Goal: Information Seeking & Learning: Find specific fact

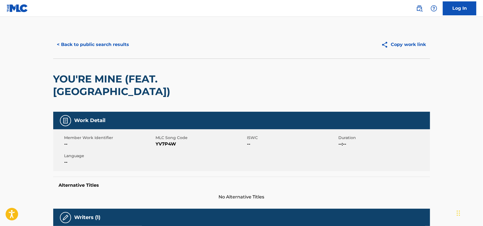
click at [77, 38] on button "< Back to public search results" at bounding box center [93, 45] width 80 height 14
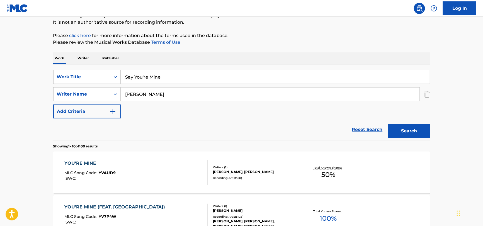
scroll to position [32, 0]
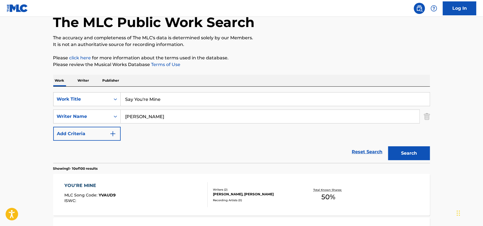
click at [373, 151] on link "Reset Search" at bounding box center [367, 152] width 36 height 12
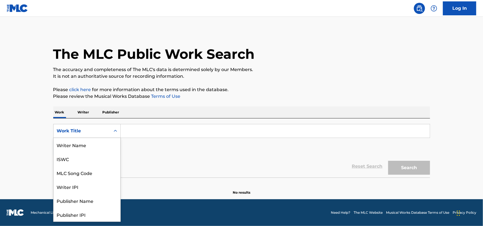
drag, startPoint x: 72, startPoint y: 130, endPoint x: 68, endPoint y: 134, distance: 5.8
click at [72, 132] on div "Work Title" at bounding box center [82, 131] width 50 height 7
drag, startPoint x: 74, startPoint y: 174, endPoint x: 81, endPoint y: 160, distance: 15.1
click at [74, 173] on div "Publisher Name" at bounding box center [87, 173] width 67 height 14
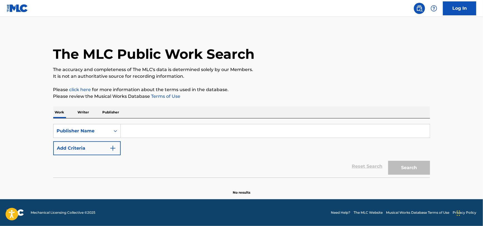
click at [158, 128] on input "Search Form" at bounding box center [275, 130] width 309 height 13
paste input "[PERSON_NAME]"
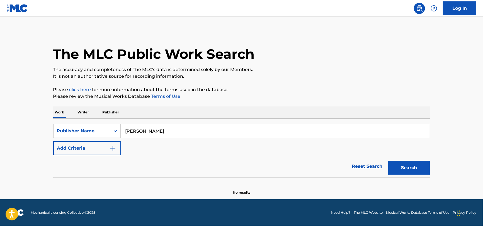
type input "[PERSON_NAME]"
click at [388, 161] on button "Search" at bounding box center [409, 168] width 42 height 14
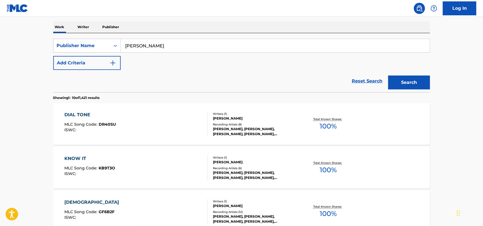
scroll to position [28, 0]
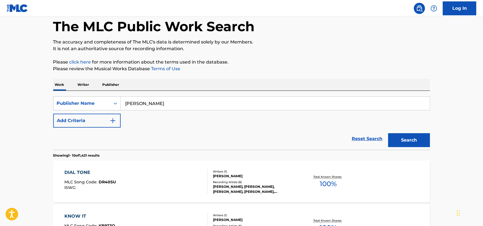
click at [363, 137] on link "Reset Search" at bounding box center [367, 139] width 36 height 12
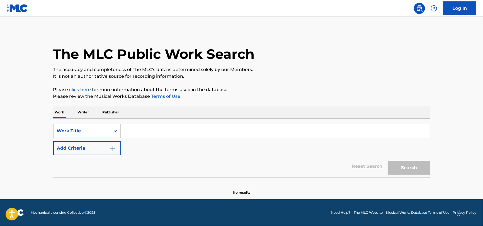
scroll to position [0, 0]
drag, startPoint x: 168, startPoint y: 137, endPoint x: 168, endPoint y: 133, distance: 3.3
click at [168, 135] on input "Search Form" at bounding box center [275, 130] width 309 height 13
paste input "Between the Rays"
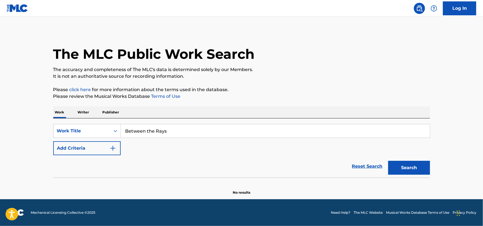
type input "Between the Rays"
click at [74, 148] on button "Add Criteria" at bounding box center [86, 148] width 67 height 14
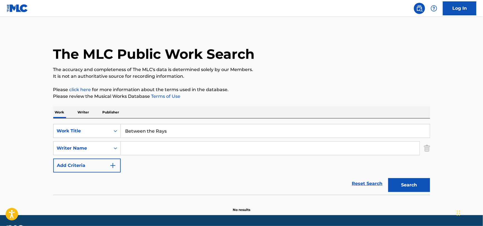
click at [145, 150] on input "Search Form" at bounding box center [270, 148] width 299 height 13
paste input "[PERSON_NAME]"
type input "[PERSON_NAME]"
click at [388, 178] on button "Search" at bounding box center [409, 185] width 42 height 14
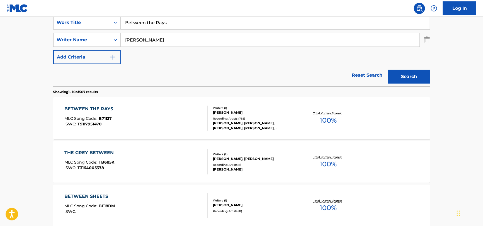
scroll to position [111, 0]
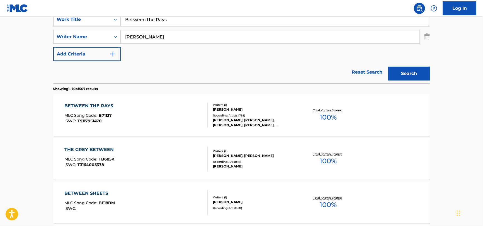
click at [174, 117] on div "BETWEEN THE RAYS MLC Song Code : B71137 ISWC : T9117951470" at bounding box center [135, 115] width 143 height 25
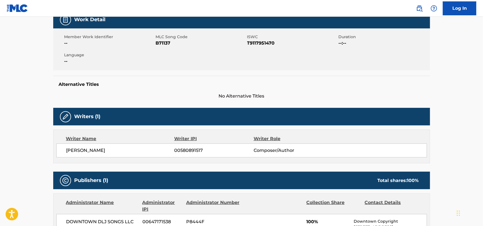
scroll to position [83, 0]
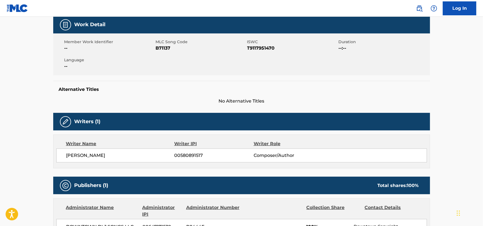
click at [167, 49] on span "B71137" at bounding box center [201, 48] width 90 height 7
copy span "B71137"
click at [258, 46] on span "T9117951470" at bounding box center [292, 48] width 90 height 7
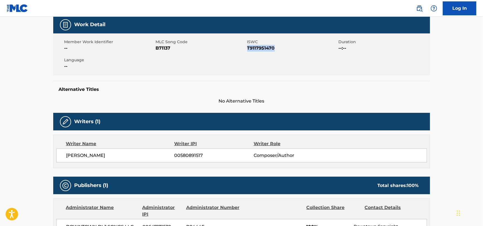
copy span "T9117951470"
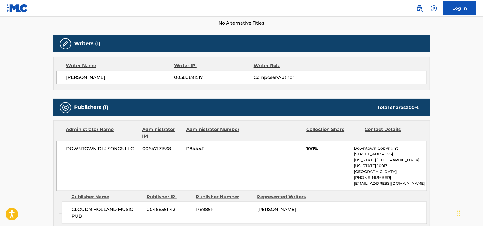
scroll to position [167, 0]
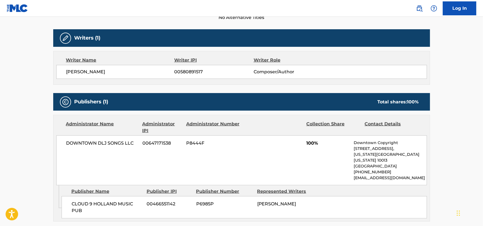
click at [125, 137] on div "DOWNTOWN DLJ SONGS LLC 00647171538 P8444F 100% Downtown Copyright [STREET_ADDRE…" at bounding box center [241, 160] width 371 height 50
click at [125, 139] on div "DOWNTOWN DLJ SONGS LLC 00647171538 P8444F 100% Downtown Copyright [STREET_ADDRE…" at bounding box center [241, 160] width 371 height 50
click at [124, 140] on div "DOWNTOWN DLJ SONGS LLC 00647171538 P8444F 100% Downtown Copyright [STREET_ADDRE…" at bounding box center [241, 160] width 371 height 50
click at [124, 140] on span "DOWNTOWN DLJ SONGS LLC" at bounding box center [102, 143] width 72 height 7
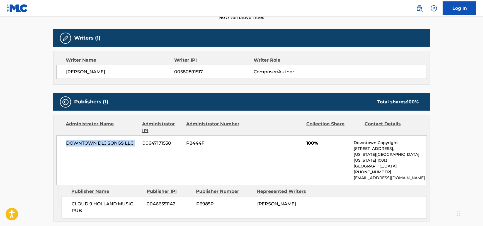
click at [124, 140] on span "DOWNTOWN DLJ SONGS LLC" at bounding box center [102, 143] width 72 height 7
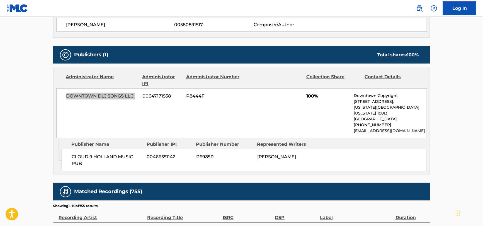
scroll to position [278, 0]
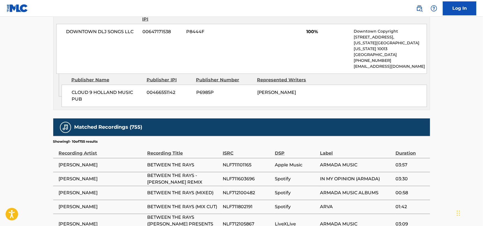
click at [92, 93] on span "CLOUD 9 HOLLAND MUSIC PUB" at bounding box center [107, 95] width 71 height 13
copy div "CLOUD 9 HOLLAND MUSIC PUB"
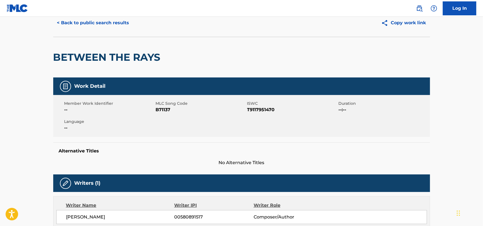
scroll to position [0, 0]
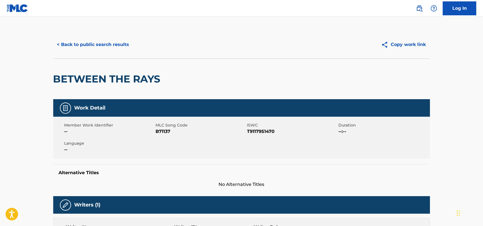
click at [94, 42] on button "< Back to public search results" at bounding box center [93, 45] width 80 height 14
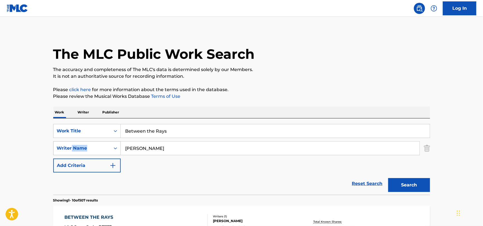
drag, startPoint x: 184, startPoint y: 139, endPoint x: 71, endPoint y: 150, distance: 113.5
click at [68, 150] on div "SearchWithCriteria51a755bf-0c1e-475b-b9ce-42f9f4dd0242 Work Title Between the R…" at bounding box center [241, 148] width 377 height 48
drag, startPoint x: 176, startPoint y: 129, endPoint x: 150, endPoint y: 125, distance: 27.0
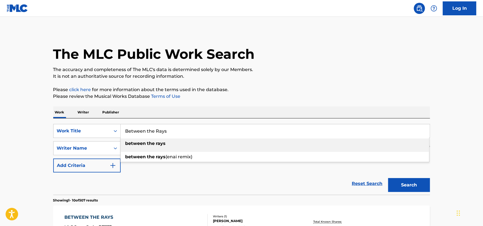
paste input "People by [PERSON_NAME]"
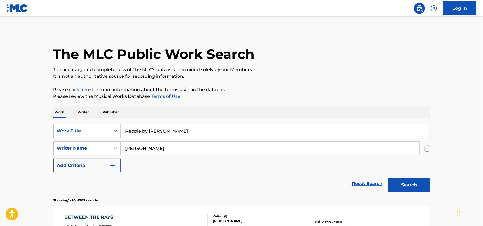
drag, startPoint x: 224, startPoint y: 126, endPoint x: 140, endPoint y: 144, distance: 85.9
click at [140, 144] on div "SearchWithCriteria51a755bf-0c1e-475b-b9ce-42f9f4dd0242 Work Title People by [PE…" at bounding box center [241, 148] width 377 height 48
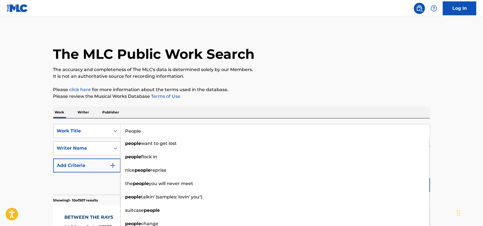
type input "People"
click at [101, 179] on div "Reset Search Search" at bounding box center [241, 184] width 377 height 22
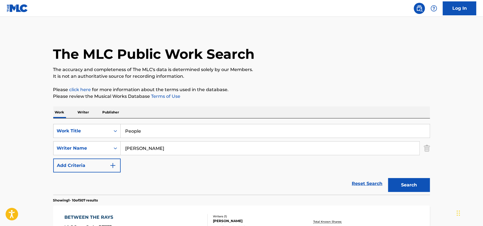
drag, startPoint x: 152, startPoint y: 149, endPoint x: 52, endPoint y: 150, distance: 100.9
paste input "People by [PERSON_NAME]"
drag, startPoint x: 172, startPoint y: 149, endPoint x: 23, endPoint y: 164, distance: 149.6
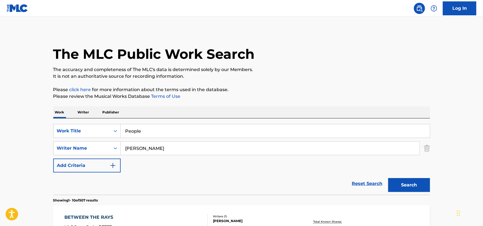
type input "[PERSON_NAME]"
click at [388, 178] on button "Search" at bounding box center [409, 185] width 42 height 14
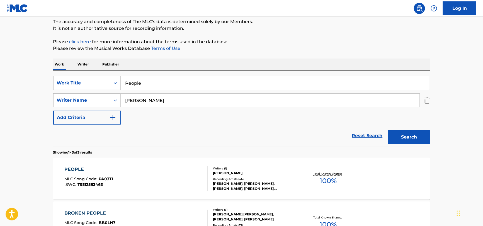
scroll to position [139, 0]
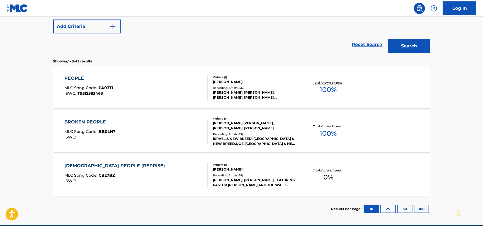
click at [156, 84] on div "PEOPLE MLC Song Code : PA03TI ISWC : T9312583463" at bounding box center [135, 87] width 143 height 25
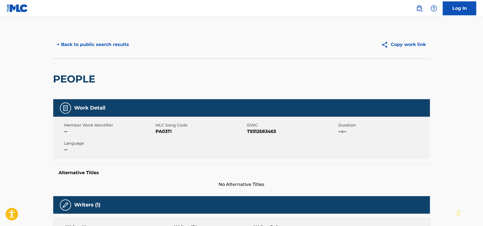
click at [255, 129] on span "T9312583463" at bounding box center [292, 131] width 90 height 7
copy span "T9312583463"
click at [161, 132] on span "PA03TI" at bounding box center [201, 131] width 90 height 7
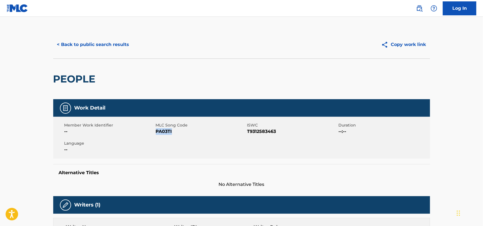
copy span "PA03TI"
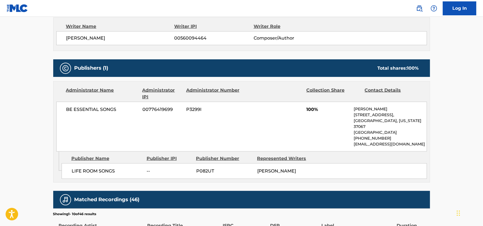
scroll to position [223, 0]
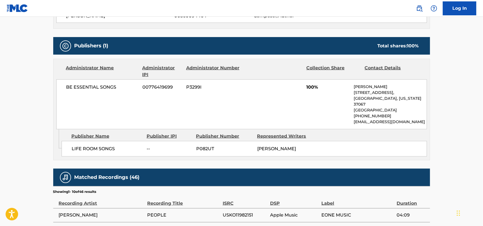
click at [99, 92] on div "BE ESSENTIAL SONGS 00776419699 P3299I 100% [PERSON_NAME] [STREET_ADDRESS][US_ST…" at bounding box center [241, 104] width 371 height 50
copy div "BE ESSENTIAL SONGS"
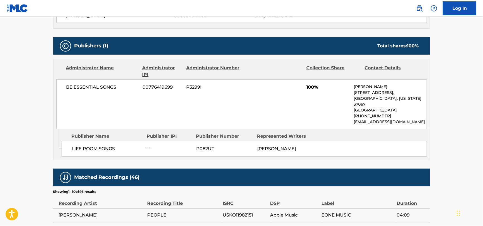
click at [88, 152] on div "LIFE ROOM SONGS -- P082UT [PERSON_NAME]" at bounding box center [244, 149] width 365 height 16
copy div "LIFE ROOM SONGS"
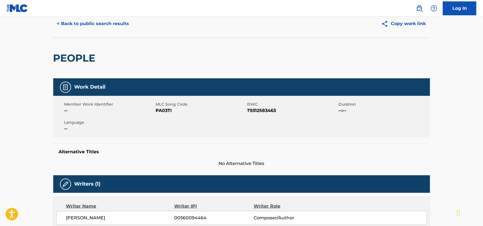
scroll to position [0, 0]
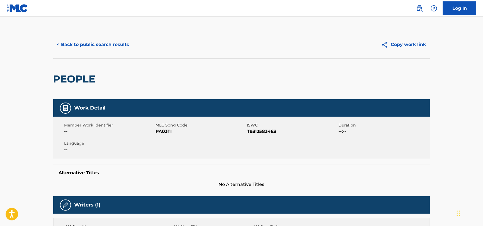
click at [86, 38] on button "< Back to public search results" at bounding box center [93, 45] width 80 height 14
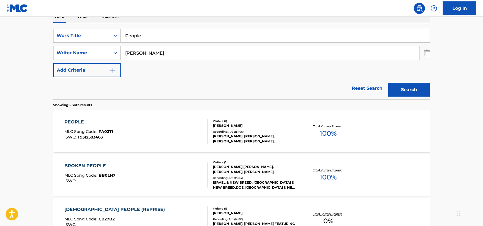
scroll to position [53, 0]
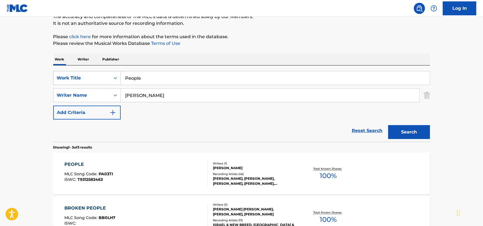
drag, startPoint x: 176, startPoint y: 83, endPoint x: 55, endPoint y: 78, distance: 121.3
click at [33, 77] on main "The MLC Public Work Search The accuracy and completeness of The MLC's data is d…" at bounding box center [241, 137] width 483 height 347
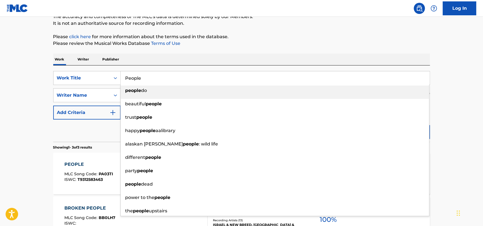
paste input "Wounded Bird by [PERSON_NAME] and [PERSON_NAME]"
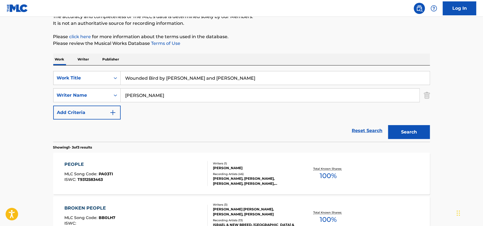
drag, startPoint x: 218, startPoint y: 72, endPoint x: 159, endPoint y: 83, distance: 60.0
click at [159, 83] on input "Wounded Bird by [PERSON_NAME] and [PERSON_NAME]" at bounding box center [275, 77] width 309 height 13
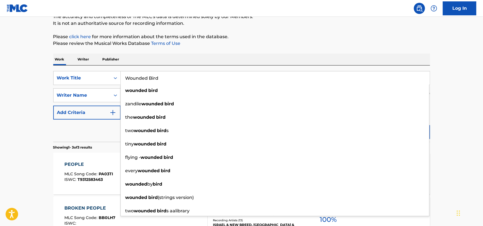
type input "Wounded Bird"
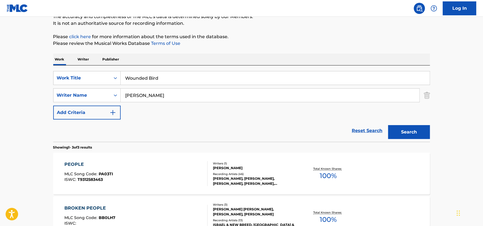
click at [96, 120] on div "Reset Search Search" at bounding box center [241, 131] width 377 height 22
click at [148, 97] on input "[PERSON_NAME]" at bounding box center [270, 95] width 299 height 13
click at [147, 97] on input "[PERSON_NAME]" at bounding box center [270, 95] width 299 height 13
paste input "Deutsch"
type input "Deutsch"
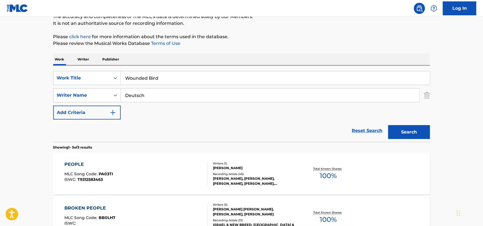
click at [388, 125] on button "Search" at bounding box center [409, 132] width 42 height 14
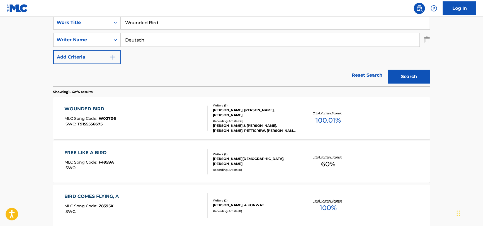
scroll to position [109, 0]
click at [133, 116] on div "WOUNDED BIRD MLC Song Code : W02706 ISWC : T9155556675" at bounding box center [135, 117] width 143 height 25
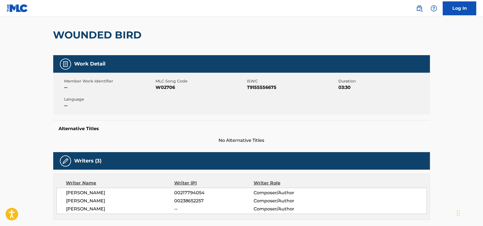
scroll to position [83, 0]
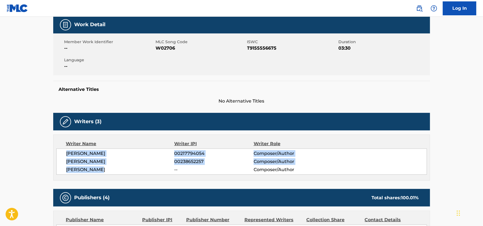
drag, startPoint x: 61, startPoint y: 151, endPoint x: 108, endPoint y: 174, distance: 52.4
click at [108, 174] on div "[PERSON_NAME] 00217794054 Composer/Author [PERSON_NAME] 00238652257 Composer/Au…" at bounding box center [241, 162] width 371 height 26
copy div "[PERSON_NAME] 00217794054 Composer/Author [PERSON_NAME] 00238652257 Composer/Au…"
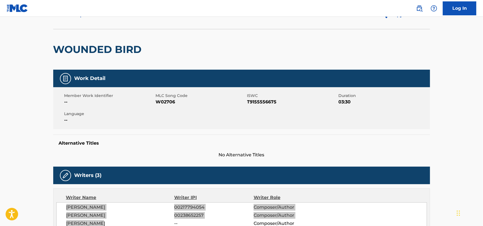
scroll to position [0, 0]
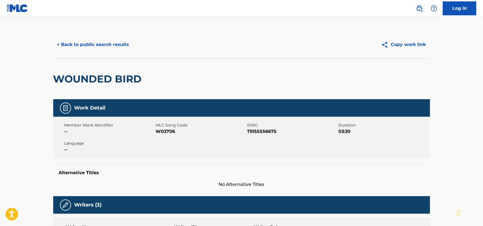
click at [161, 130] on span "W02706" at bounding box center [201, 131] width 90 height 7
copy span "W02706"
click at [255, 129] on span "T9155556675" at bounding box center [292, 131] width 90 height 7
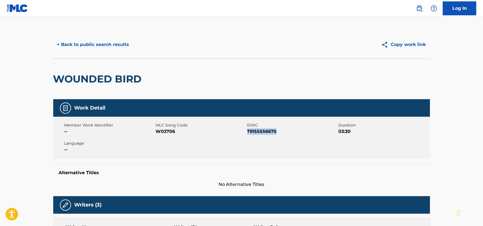
copy span "T9155556675"
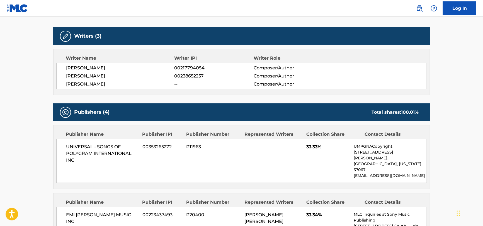
scroll to position [195, 0]
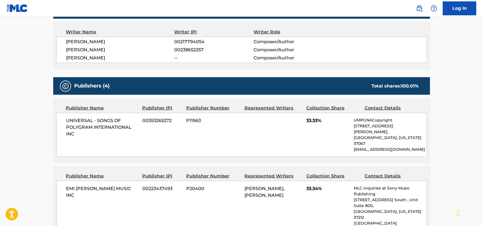
click at [85, 128] on span "UNIVERSAL - SONGS OF POLYGRAM INTERNATIONAL INC" at bounding box center [102, 127] width 72 height 20
click at [83, 128] on span "UNIVERSAL - SONGS OF POLYGRAM INTERNATIONAL INC" at bounding box center [102, 127] width 72 height 20
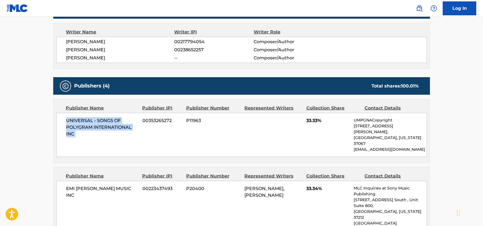
click at [83, 128] on span "UNIVERSAL - SONGS OF POLYGRAM INTERNATIONAL INC" at bounding box center [102, 127] width 72 height 20
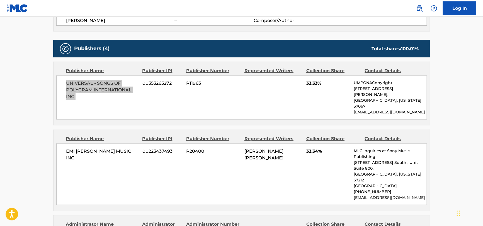
scroll to position [307, 0]
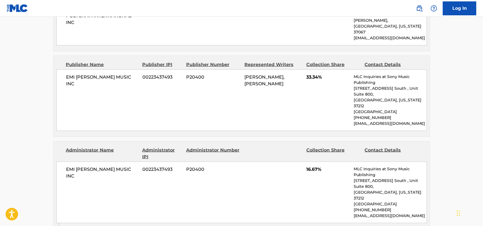
click at [115, 71] on div "EMI [PERSON_NAME] MUSIC INC 00223437493 P20400 [PERSON_NAME], [PERSON_NAME] 33.…" at bounding box center [241, 100] width 371 height 62
click at [115, 70] on div "EMI [PERSON_NAME] MUSIC INC 00223437493 P20400 [PERSON_NAME], [PERSON_NAME] 33.…" at bounding box center [241, 100] width 371 height 62
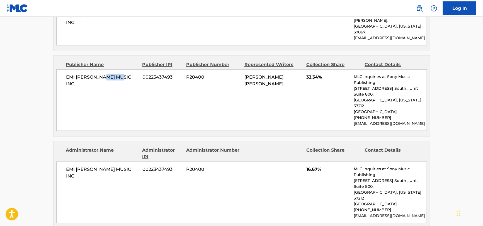
click at [116, 69] on div "EMI [PERSON_NAME] MUSIC INC 00223437493 P20400 [PERSON_NAME], [PERSON_NAME] 33.…" at bounding box center [241, 100] width 371 height 62
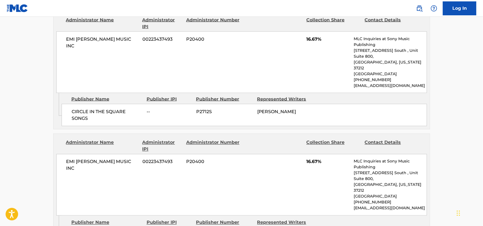
scroll to position [446, 0]
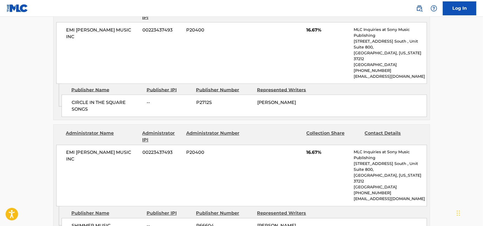
click at [99, 223] on span "SHIMMER MUSIC" at bounding box center [107, 226] width 71 height 7
click at [102, 223] on span "SHIMMER MUSIC" at bounding box center [107, 226] width 71 height 7
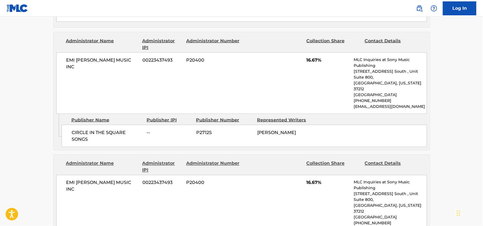
scroll to position [390, 0]
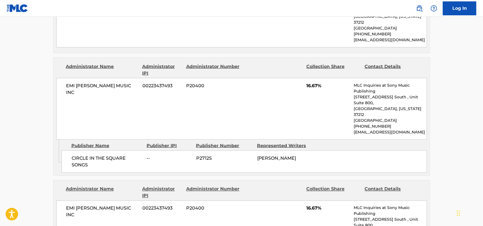
click at [85, 155] on span "CIRCLE IN THE SQUARE SONGS" at bounding box center [107, 161] width 71 height 13
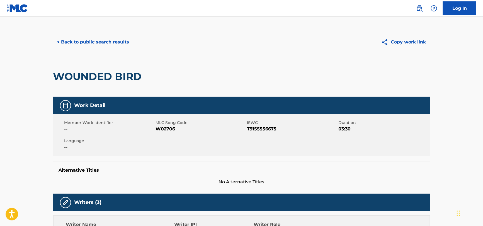
scroll to position [0, 0]
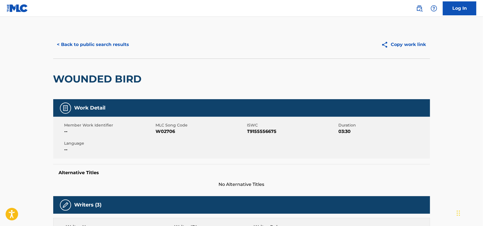
click at [85, 40] on button "< Back to public search results" at bounding box center [93, 45] width 80 height 14
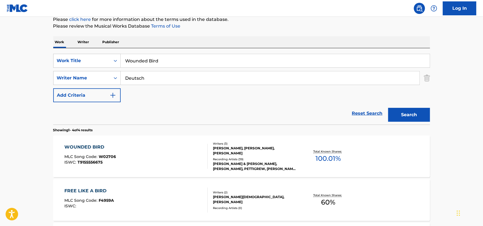
scroll to position [25, 0]
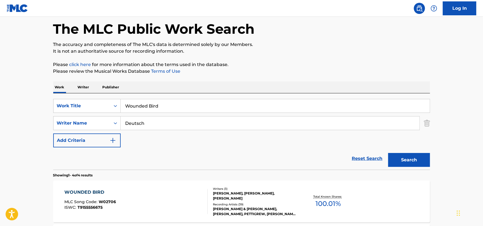
drag, startPoint x: 165, startPoint y: 101, endPoint x: 169, endPoint y: 105, distance: 6.1
click at [166, 101] on input "Wounded Bird" at bounding box center [275, 105] width 309 height 13
drag, startPoint x: 169, startPoint y: 108, endPoint x: 36, endPoint y: 102, distance: 133.1
click at [32, 102] on main "The MLC Public Work Search The accuracy and completeness of The MLC's data is d…" at bounding box center [241, 187] width 483 height 391
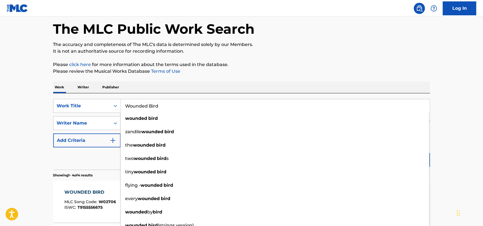
paste input "Tables Are Turning by [PERSON_NAME]"
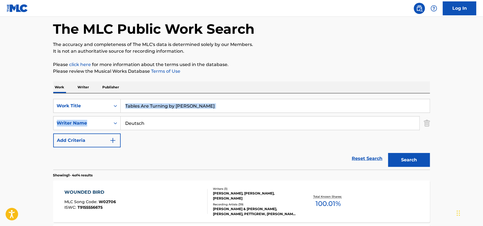
drag, startPoint x: 253, startPoint y: 114, endPoint x: 174, endPoint y: 105, distance: 79.1
click at [174, 105] on div "SearchWithCriteria51a755bf-0c1e-475b-b9ce-42f9f4dd0242 Work Title Tables Are Tu…" at bounding box center [241, 123] width 377 height 48
drag, startPoint x: 167, startPoint y: 106, endPoint x: 223, endPoint y: 109, distance: 56.1
click at [223, 109] on input "Tables Are Turning by [PERSON_NAME]" at bounding box center [275, 105] width 309 height 13
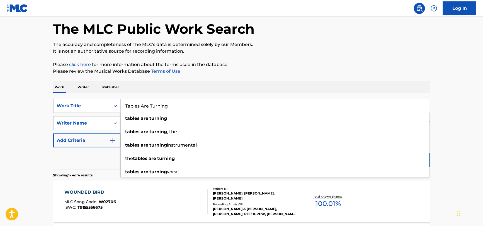
type input "Tables Are Turning"
drag, startPoint x: 80, startPoint y: 163, endPoint x: 171, endPoint y: 135, distance: 95.3
click at [80, 163] on div "Reset Search Search" at bounding box center [241, 158] width 377 height 22
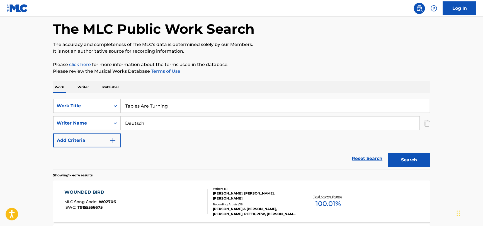
drag, startPoint x: 176, startPoint y: 123, endPoint x: -4, endPoint y: 126, distance: 179.2
click at [0, 126] on html "Accessibility Screen-Reader Guide, Feedback, and Issue Reporting | New window C…" at bounding box center [241, 88] width 483 height 226
click at [388, 153] on button "Search" at bounding box center [409, 160] width 42 height 14
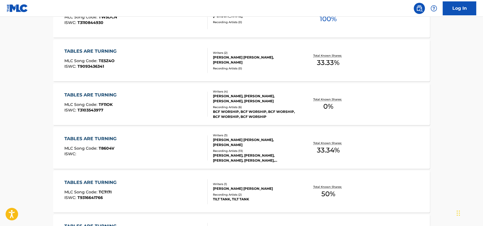
scroll to position [304, 0]
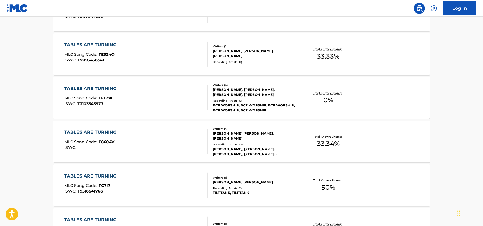
click at [142, 135] on div "TABLES ARE TURNING MLC Song Code : T8604V ISWC :" at bounding box center [135, 141] width 143 height 25
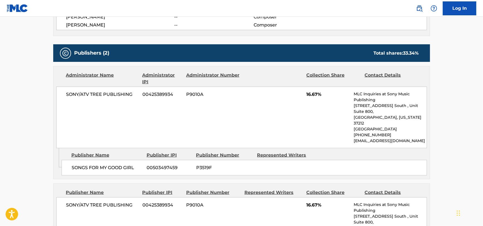
scroll to position [195, 0]
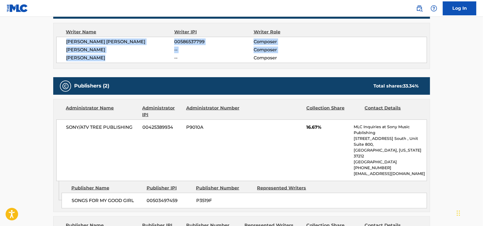
drag, startPoint x: 60, startPoint y: 41, endPoint x: 126, endPoint y: 58, distance: 68.0
click at [126, 58] on div "[PERSON_NAME] [PERSON_NAME] 00586537799 Composer [PERSON_NAME] -- Composer [PER…" at bounding box center [241, 50] width 371 height 26
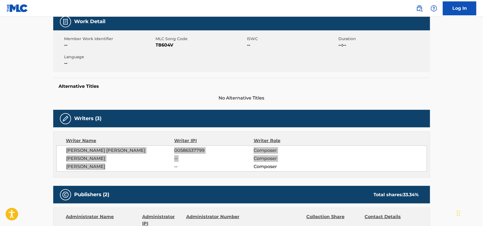
scroll to position [0, 0]
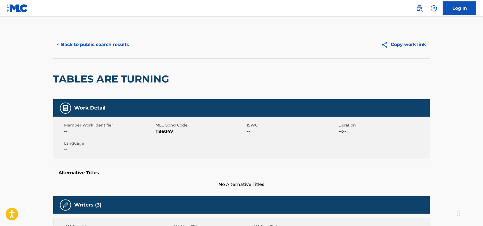
click at [166, 134] on span "T8604V" at bounding box center [201, 131] width 90 height 7
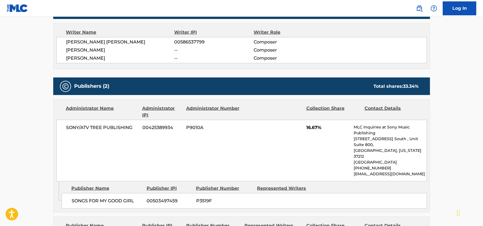
scroll to position [195, 0]
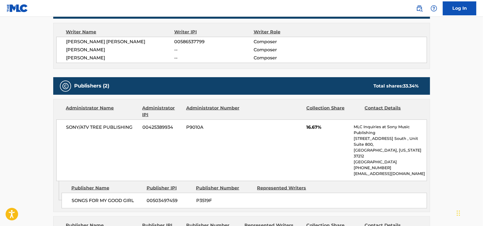
click at [93, 129] on span "SONY/ATV TREE PUBLISHING" at bounding box center [102, 127] width 72 height 7
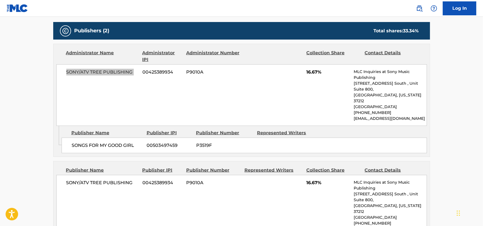
scroll to position [307, 0]
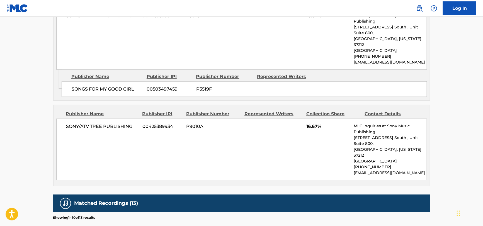
click at [132, 86] on span "SONGS FOR MY GOOD GIRL" at bounding box center [107, 89] width 71 height 7
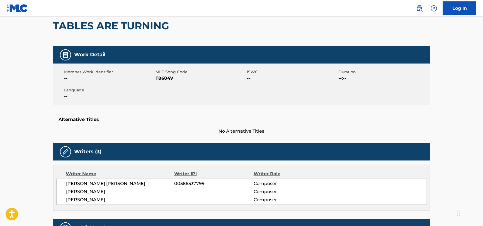
scroll to position [0, 0]
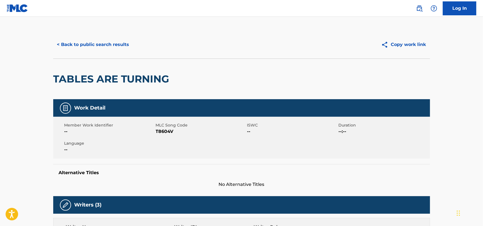
click at [109, 47] on button "< Back to public search results" at bounding box center [93, 45] width 80 height 14
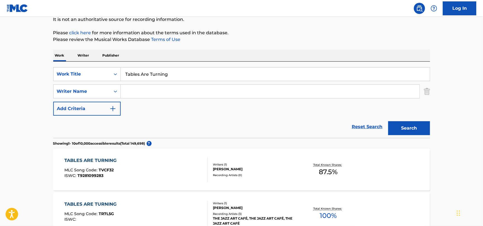
scroll to position [1, 0]
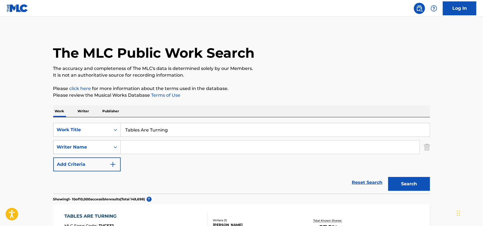
drag, startPoint x: 185, startPoint y: 127, endPoint x: 77, endPoint y: 143, distance: 108.1
click at [77, 143] on div "SearchWithCriteria51a755bf-0c1e-475b-b9ce-42f9f4dd0242 Work Title Tables Are Tu…" at bounding box center [241, 147] width 377 height 48
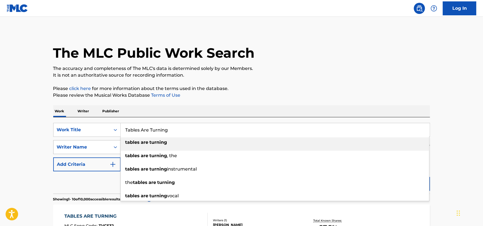
paste input "A Bencao"
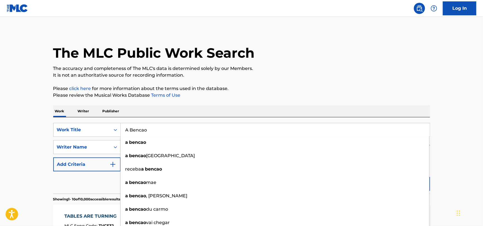
type input "A Bencao"
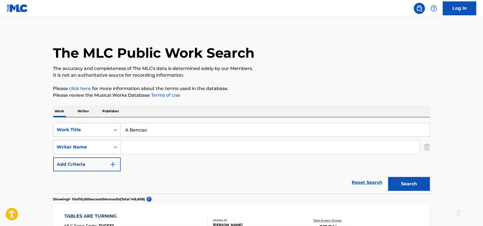
click at [162, 137] on div "SearchWithCriteria51a755bf-0c1e-475b-b9ce-42f9f4dd0242 Work Title A Bencao Sear…" at bounding box center [241, 147] width 377 height 48
click at [160, 145] on input "Search Form" at bounding box center [270, 146] width 299 height 13
type input "brown"
click at [388, 177] on button "Search" at bounding box center [409, 184] width 42 height 14
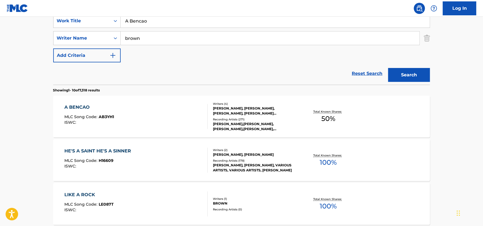
scroll to position [113, 0]
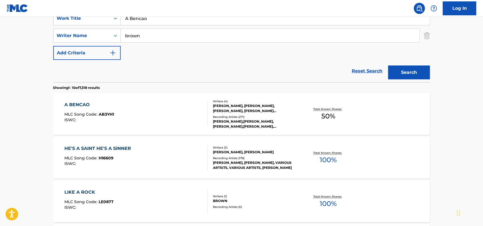
click at [112, 100] on div "A BENCAO MLC Song Code : AB3YH1 ISWC : Writers ( 4 ) [PERSON_NAME], [PERSON_NAM…" at bounding box center [241, 114] width 377 height 42
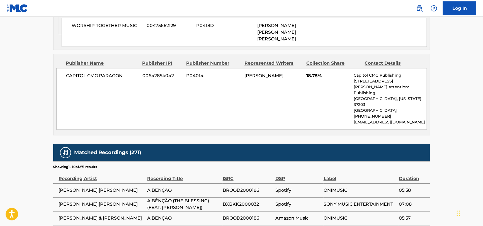
scroll to position [725, 0]
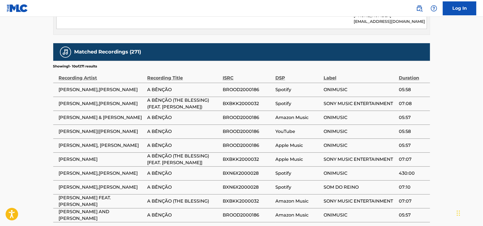
click at [97, 86] on span "[PERSON_NAME],[PERSON_NAME]" at bounding box center [102, 89] width 86 height 7
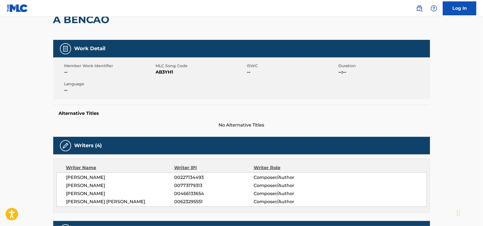
scroll to position [28, 0]
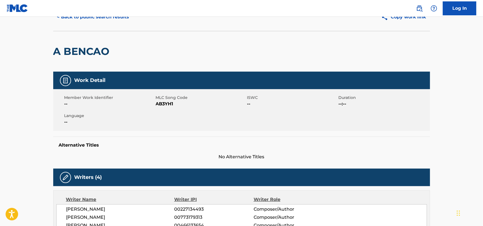
click at [163, 104] on span "AB3YH1" at bounding box center [201, 104] width 90 height 7
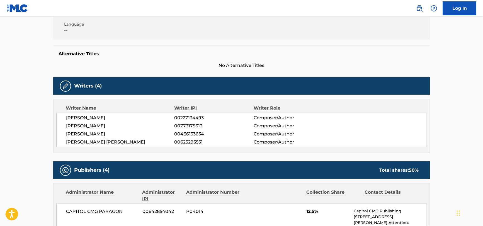
scroll to position [167, 0]
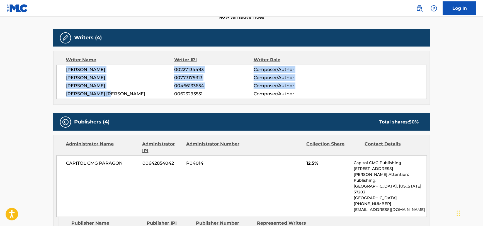
drag, startPoint x: 60, startPoint y: 71, endPoint x: 118, endPoint y: 94, distance: 63.0
click at [118, 94] on div "[PERSON_NAME] 00227134493 Composer/Author [PERSON_NAME] 00773179313 Composer/Au…" at bounding box center [241, 82] width 371 height 34
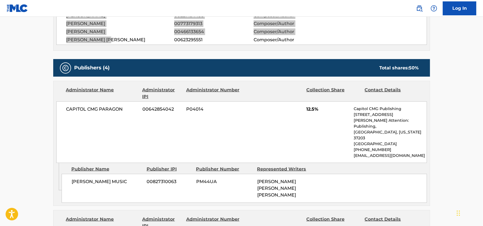
scroll to position [223, 0]
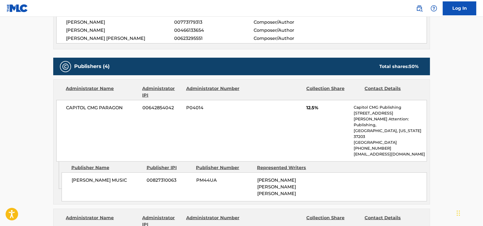
click at [91, 112] on div "CAPITOL CMG PARAGON 00642854042 P04014 12.5% Capitol CMG Publishing [STREET_ADD…" at bounding box center [241, 131] width 371 height 62
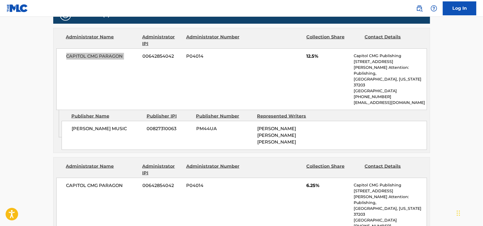
scroll to position [251, 0]
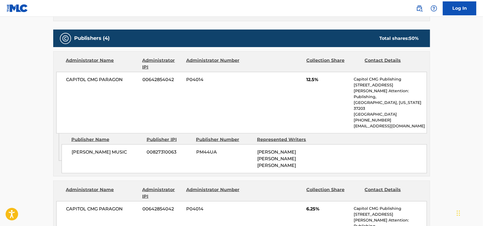
click at [98, 149] on span "[PERSON_NAME] MUSIC" at bounding box center [107, 152] width 71 height 7
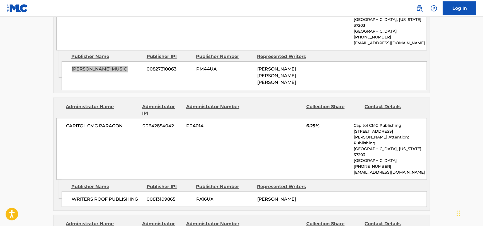
scroll to position [334, 0]
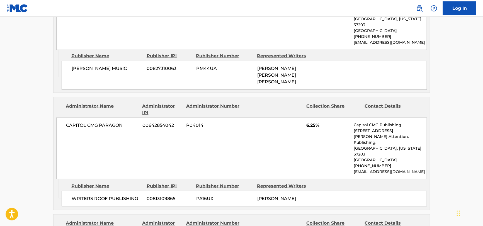
click at [88, 195] on span "WRITERS ROOF PUBLISHING" at bounding box center [107, 198] width 71 height 7
click at [87, 195] on span "WRITERS ROOF PUBLISHING" at bounding box center [107, 198] width 71 height 7
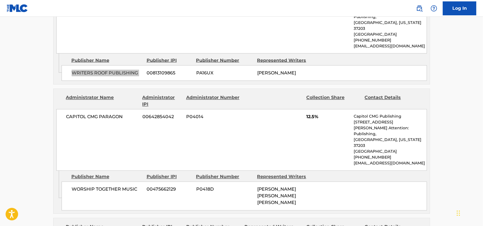
scroll to position [474, 0]
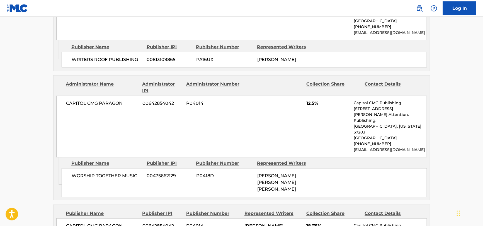
click at [101, 168] on div "WORSHIP TOGETHER MUSIC 00475662129 P0418D [PERSON_NAME] [PERSON_NAME] [PERSON_N…" at bounding box center [244, 182] width 365 height 29
click at [101, 173] on span "WORSHIP TOGETHER MUSIC" at bounding box center [107, 176] width 71 height 7
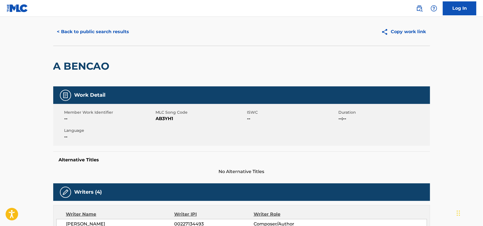
scroll to position [0, 0]
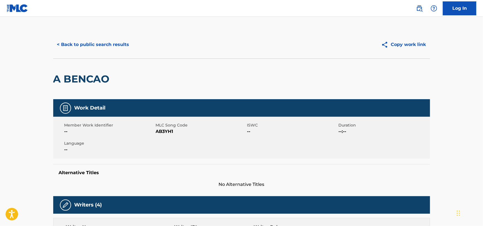
click at [83, 45] on button "< Back to public search results" at bounding box center [93, 45] width 80 height 14
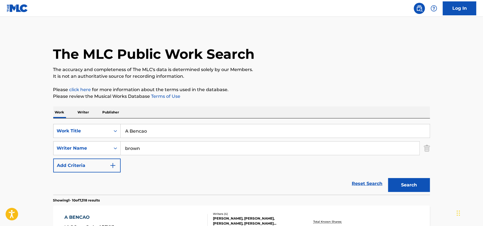
drag, startPoint x: 180, startPoint y: 135, endPoint x: 30, endPoint y: 155, distance: 151.9
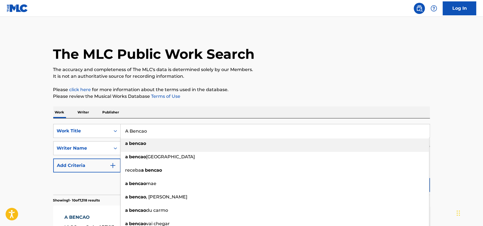
paste input "Nothing but Goodness by [PERSON_NAME]"
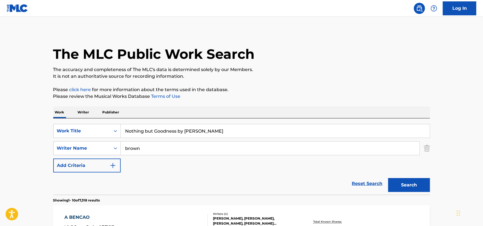
drag, startPoint x: 234, startPoint y: 125, endPoint x: 178, endPoint y: 137, distance: 57.2
click at [178, 137] on input "Nothing but Goodness by [PERSON_NAME]" at bounding box center [275, 130] width 309 height 13
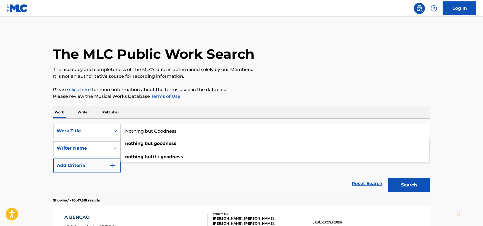
type input "Nothing but Goodness"
drag, startPoint x: 121, startPoint y: 185, endPoint x: 120, endPoint y: 178, distance: 7.3
click at [121, 186] on div "Reset Search Search" at bounding box center [241, 184] width 377 height 22
drag, startPoint x: 110, startPoint y: 152, endPoint x: 88, endPoint y: 154, distance: 22.4
click at [88, 154] on div "SearchWithCriteria27590c92-745d-4af8-9186-6f0474db3f46 Writer Name [PERSON_NAME]" at bounding box center [241, 148] width 377 height 14
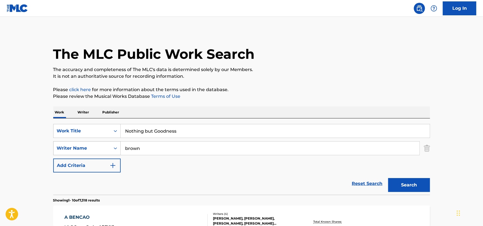
paste input "Nothing but Goodness by [PERSON_NAME]"
drag, startPoint x: 199, startPoint y: 148, endPoint x: 131, endPoint y: 164, distance: 70.2
click at [77, 169] on div "SearchWithCriteria51a755bf-0c1e-475b-b9ce-42f9f4dd0242 Work Title Nothing but G…" at bounding box center [241, 148] width 377 height 48
type input "[PERSON_NAME]"
click at [388, 178] on button "Search" at bounding box center [409, 185] width 42 height 14
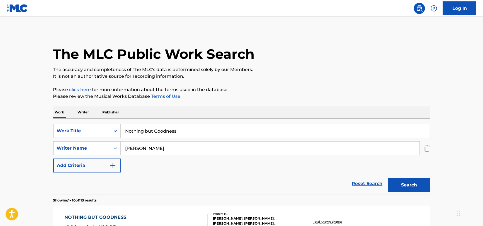
scroll to position [111, 0]
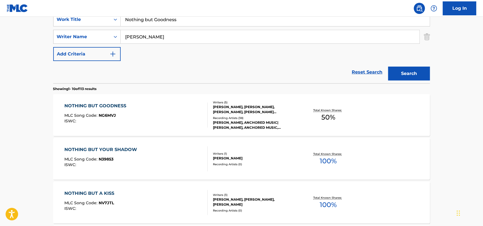
click at [183, 117] on div "NOTHING BUT GOODNESS MLC Song Code : NG6MVJ ISWC :" at bounding box center [135, 115] width 143 height 25
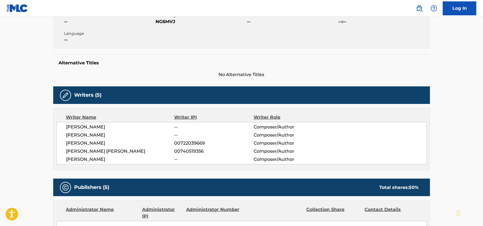
scroll to position [111, 0]
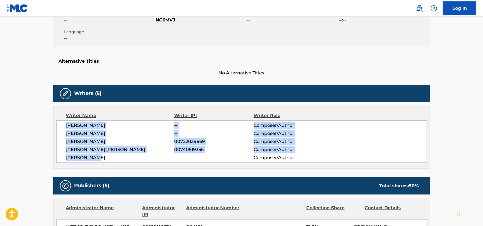
drag, startPoint x: 67, startPoint y: 125, endPoint x: 102, endPoint y: 157, distance: 47.2
click at [102, 157] on div "[PERSON_NAME] -- Composer/Author [PERSON_NAME] -- Composer/Author [PERSON_NAME]…" at bounding box center [241, 141] width 371 height 42
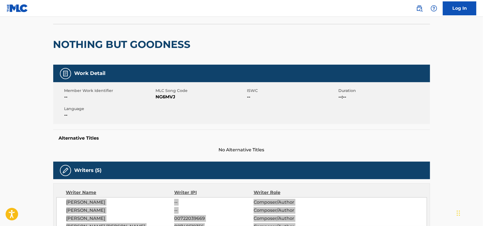
scroll to position [0, 0]
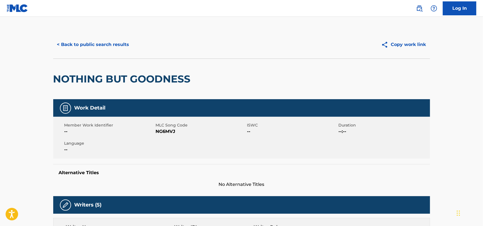
click at [167, 133] on span "NG6MVJ" at bounding box center [201, 131] width 90 height 7
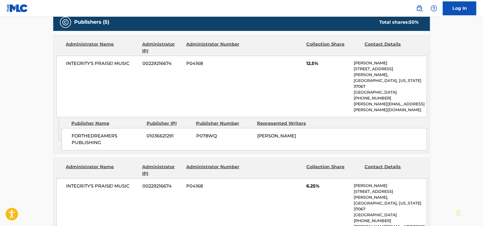
scroll to position [278, 0]
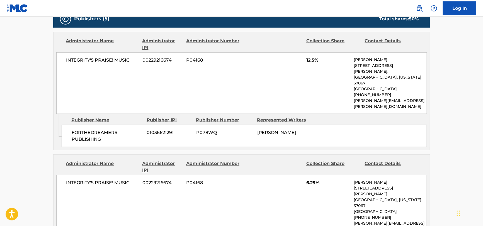
click at [112, 60] on span "INTEGRITY'S PRAISE! MUSIC" at bounding box center [102, 60] width 72 height 7
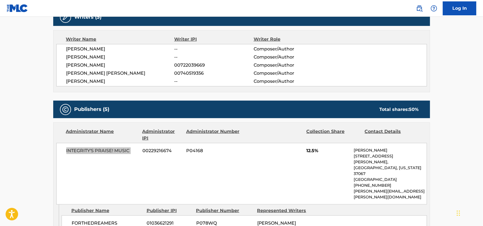
scroll to position [251, 0]
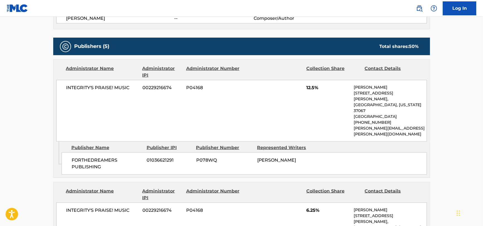
click at [100, 152] on div "FORTHEDREAMERS PUBLISHING 01036621291 P078WQ [PERSON_NAME]" at bounding box center [244, 163] width 365 height 22
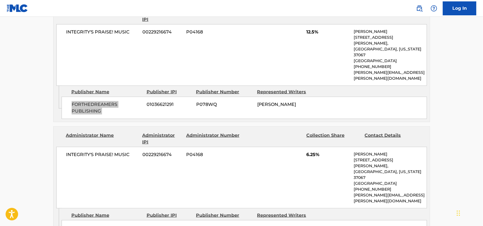
scroll to position [362, 0]
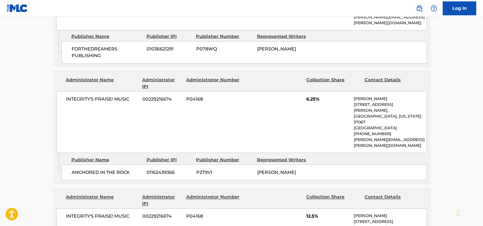
click at [93, 169] on span "ANCHORED IN THE ROCK" at bounding box center [107, 172] width 71 height 7
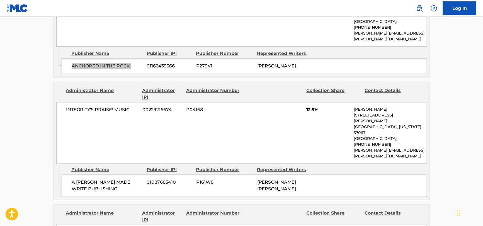
scroll to position [474, 0]
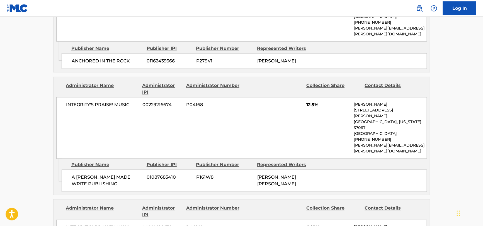
click at [106, 174] on span "A [PERSON_NAME] MADE WRITE PUBLISHING" at bounding box center [107, 180] width 71 height 13
click at [104, 174] on span "A [PERSON_NAME] MADE WRITE PUBLISHING" at bounding box center [107, 180] width 71 height 13
click at [97, 174] on span "A [PERSON_NAME] MADE WRITE PUBLISHING" at bounding box center [107, 180] width 71 height 13
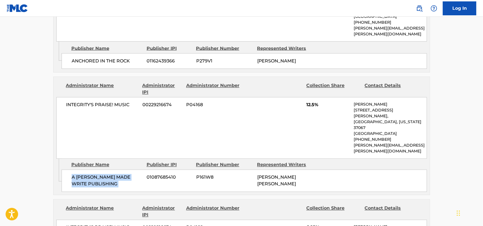
click at [97, 174] on span "A [PERSON_NAME] MADE WRITE PUBLISHING" at bounding box center [107, 180] width 71 height 13
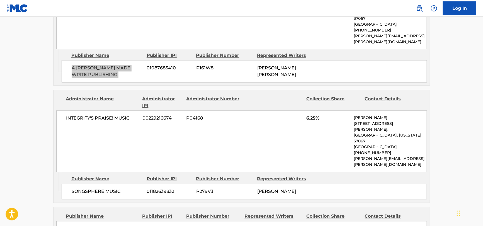
scroll to position [585, 0]
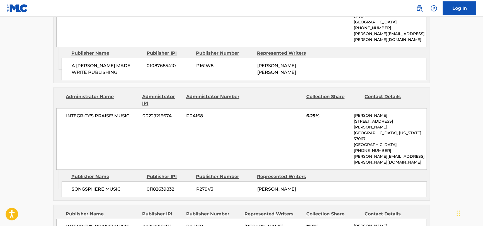
click at [90, 186] on span "SONGSPHERE MUSIC" at bounding box center [107, 189] width 71 height 7
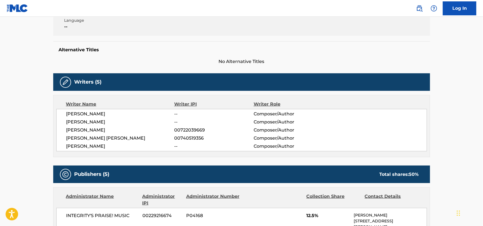
scroll to position [104, 0]
